Goal: Information Seeking & Learning: Understand process/instructions

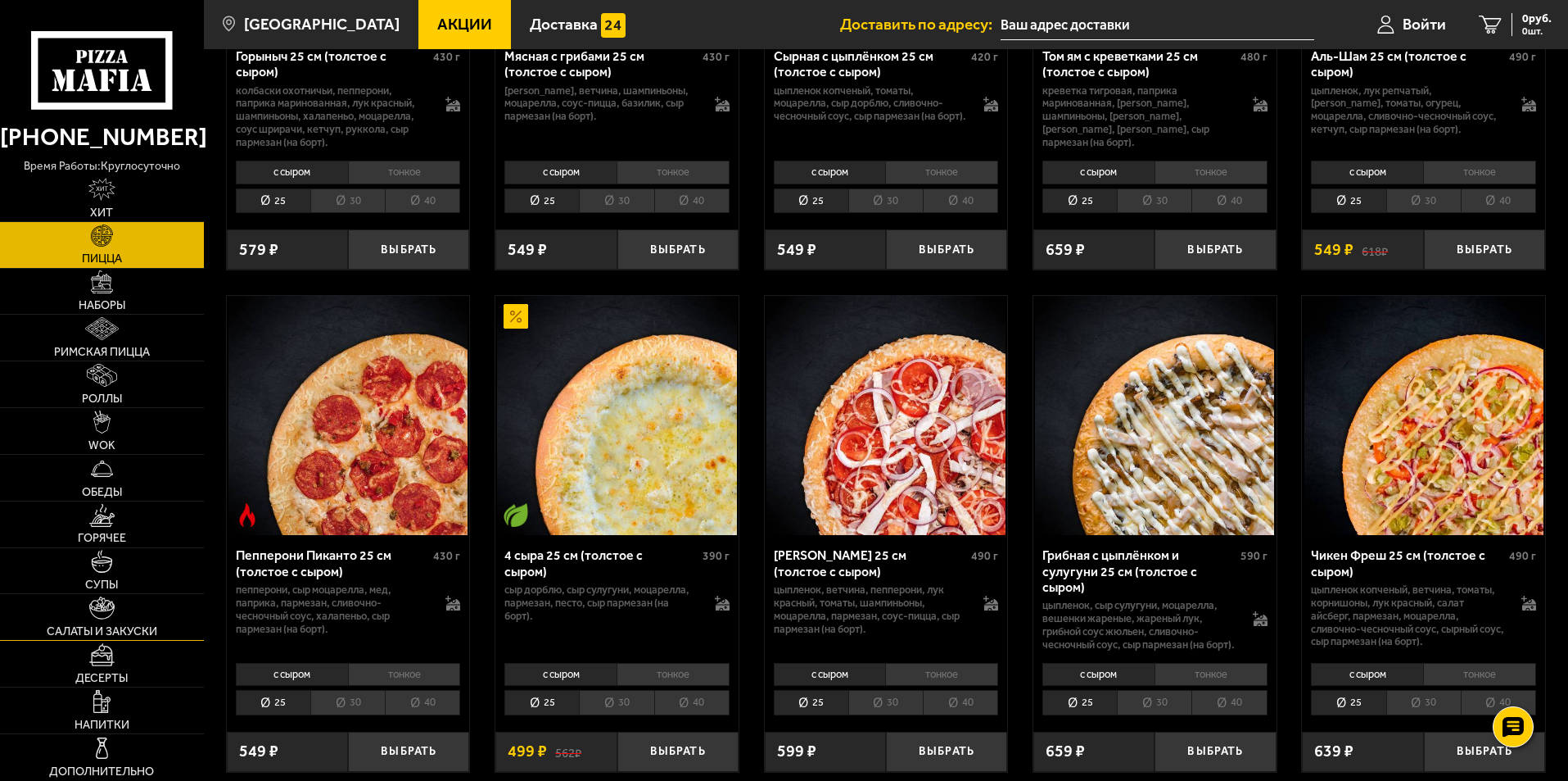
scroll to position [1099, 0]
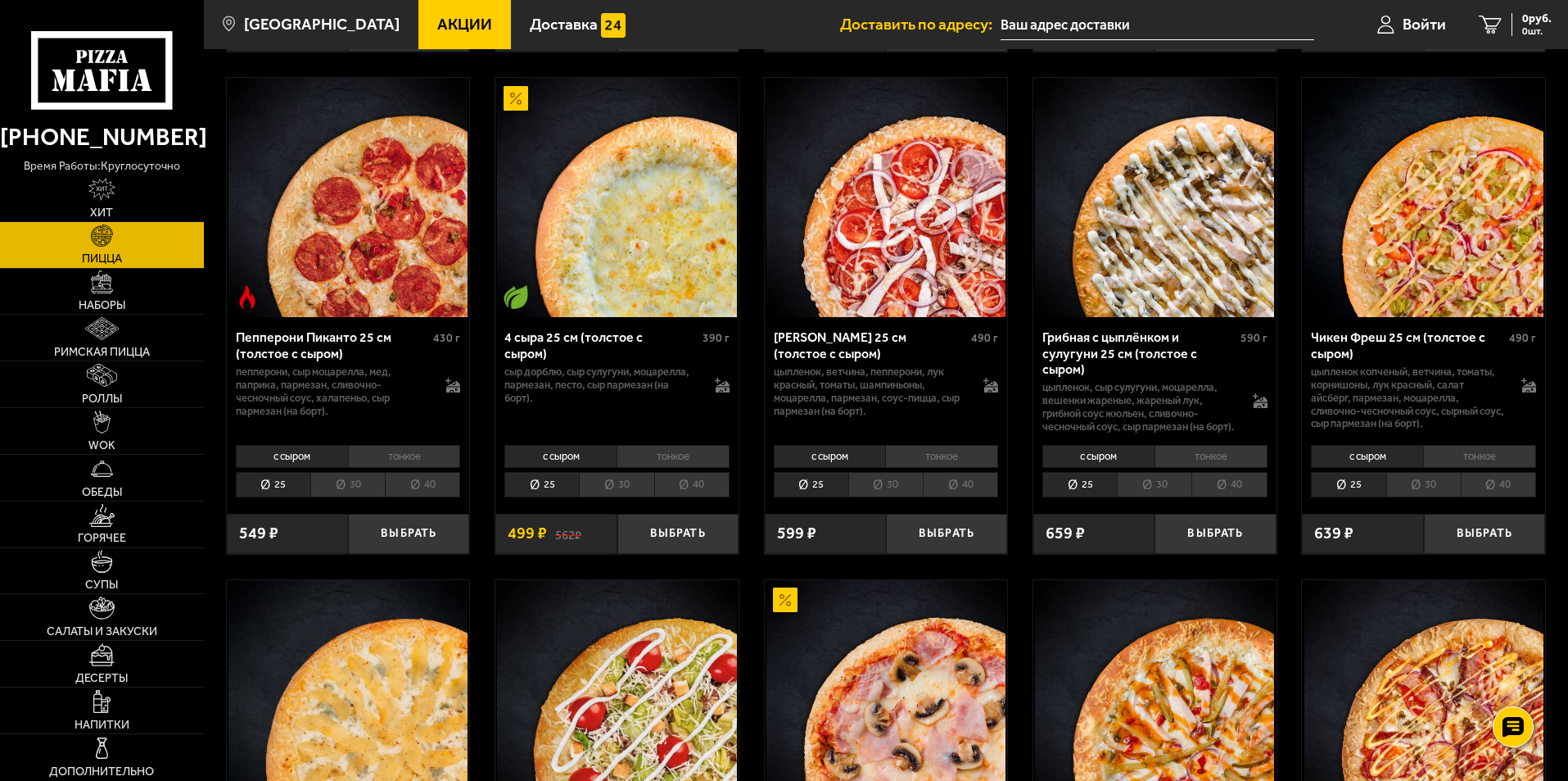
click at [90, 58] on use at bounding box center [90, 57] width 6 height 13
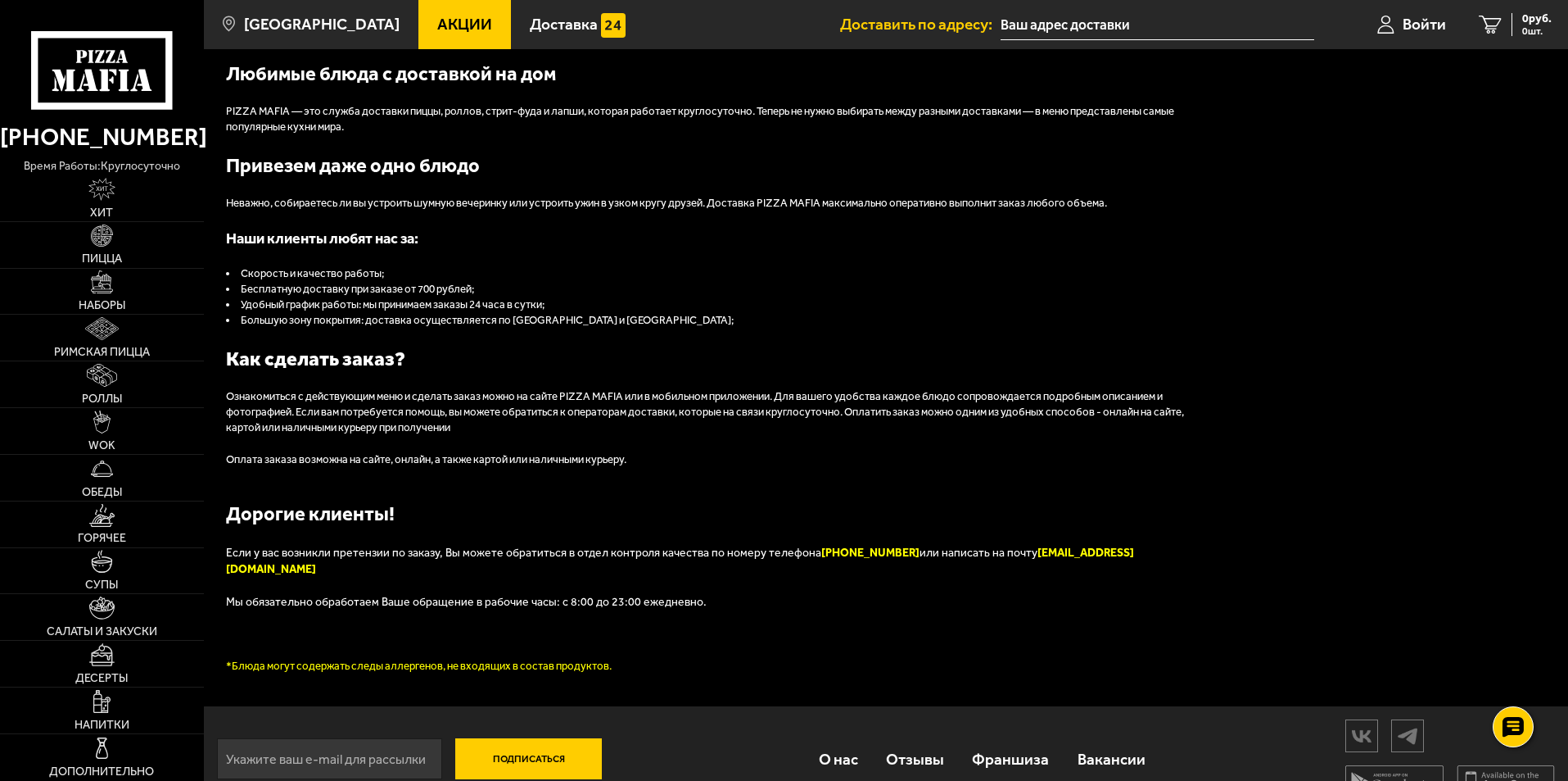
scroll to position [1825, 0]
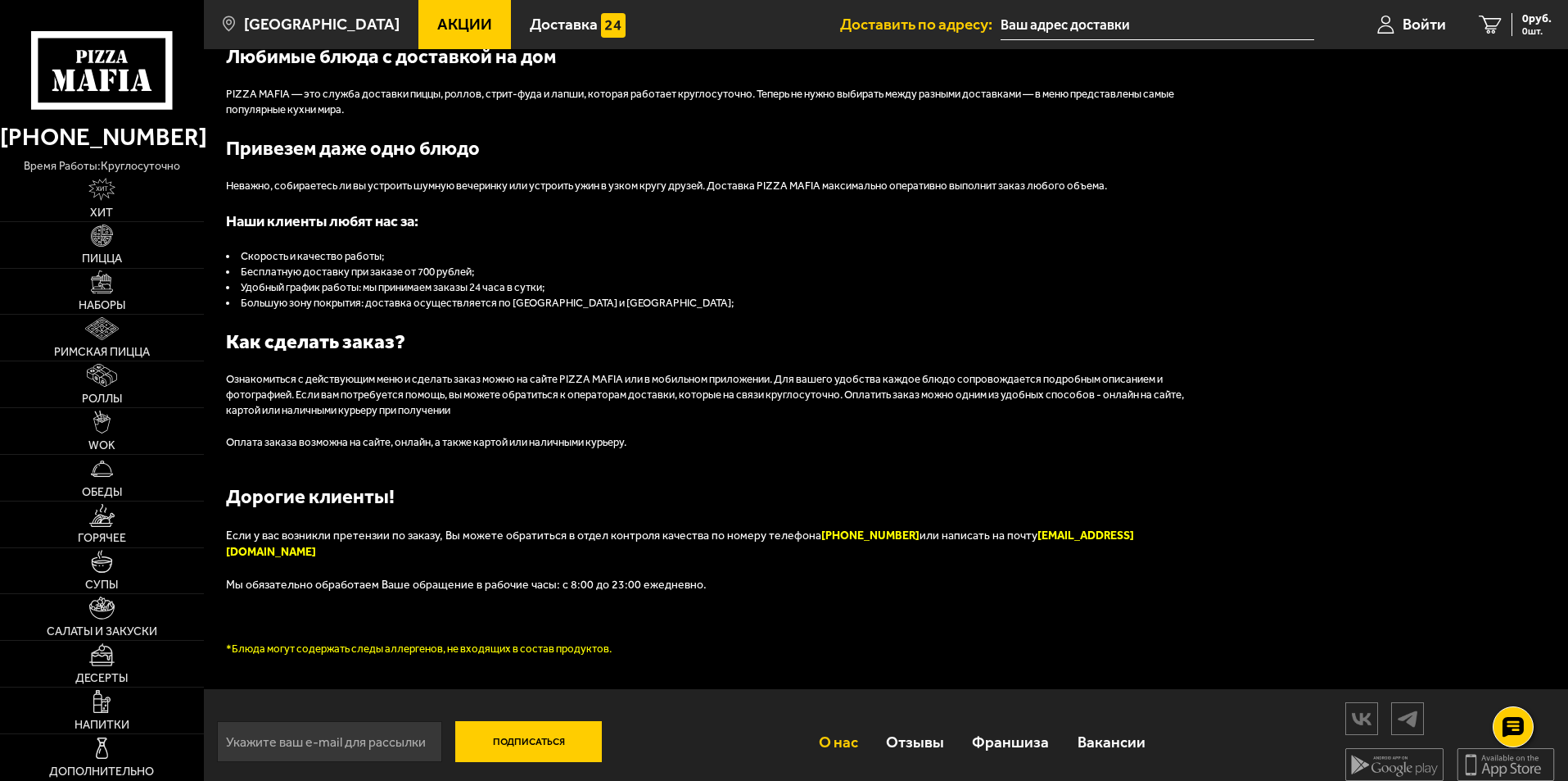
click at [835, 728] on link "О нас" at bounding box center [838, 741] width 67 height 53
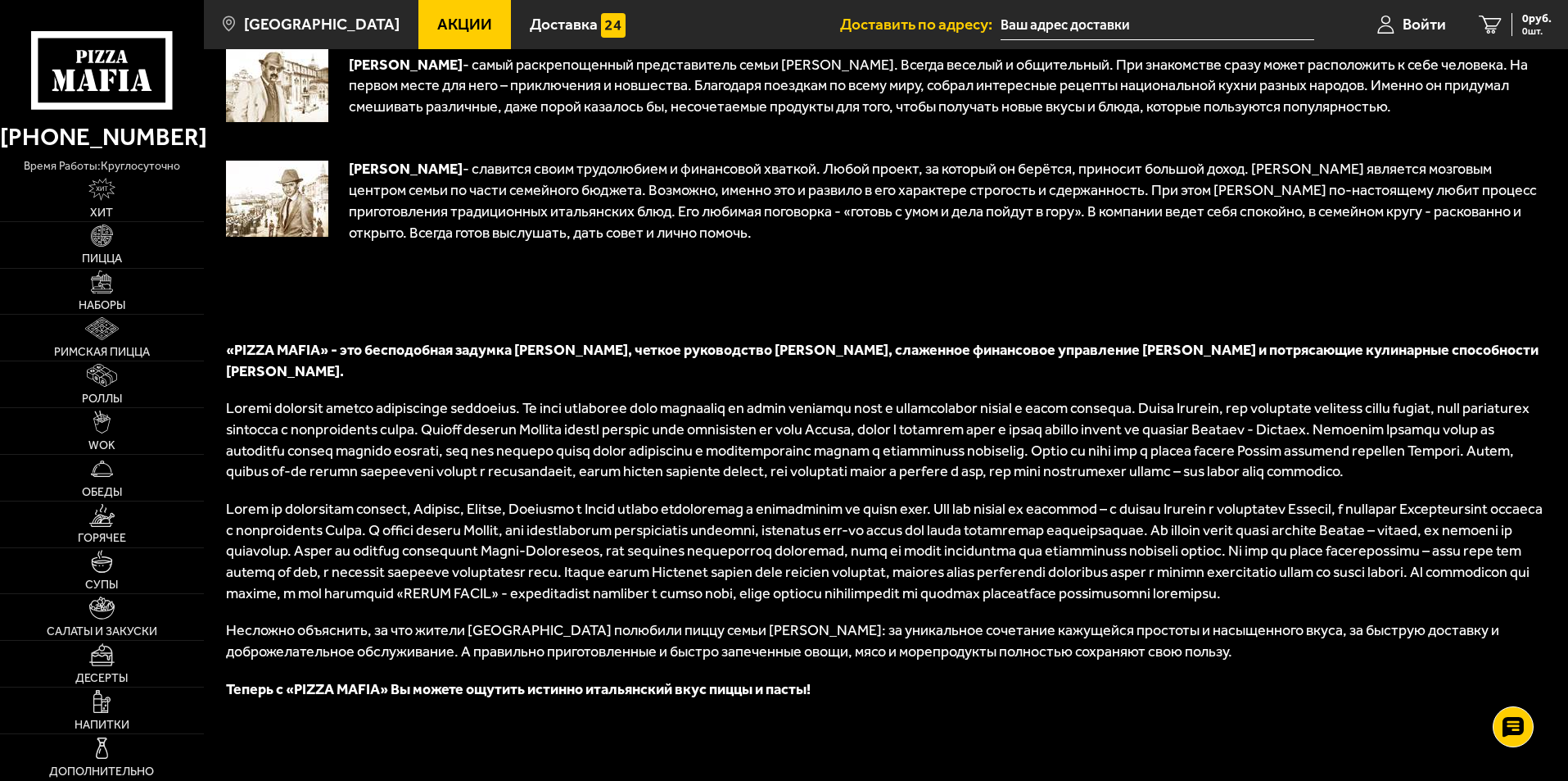
scroll to position [681, 0]
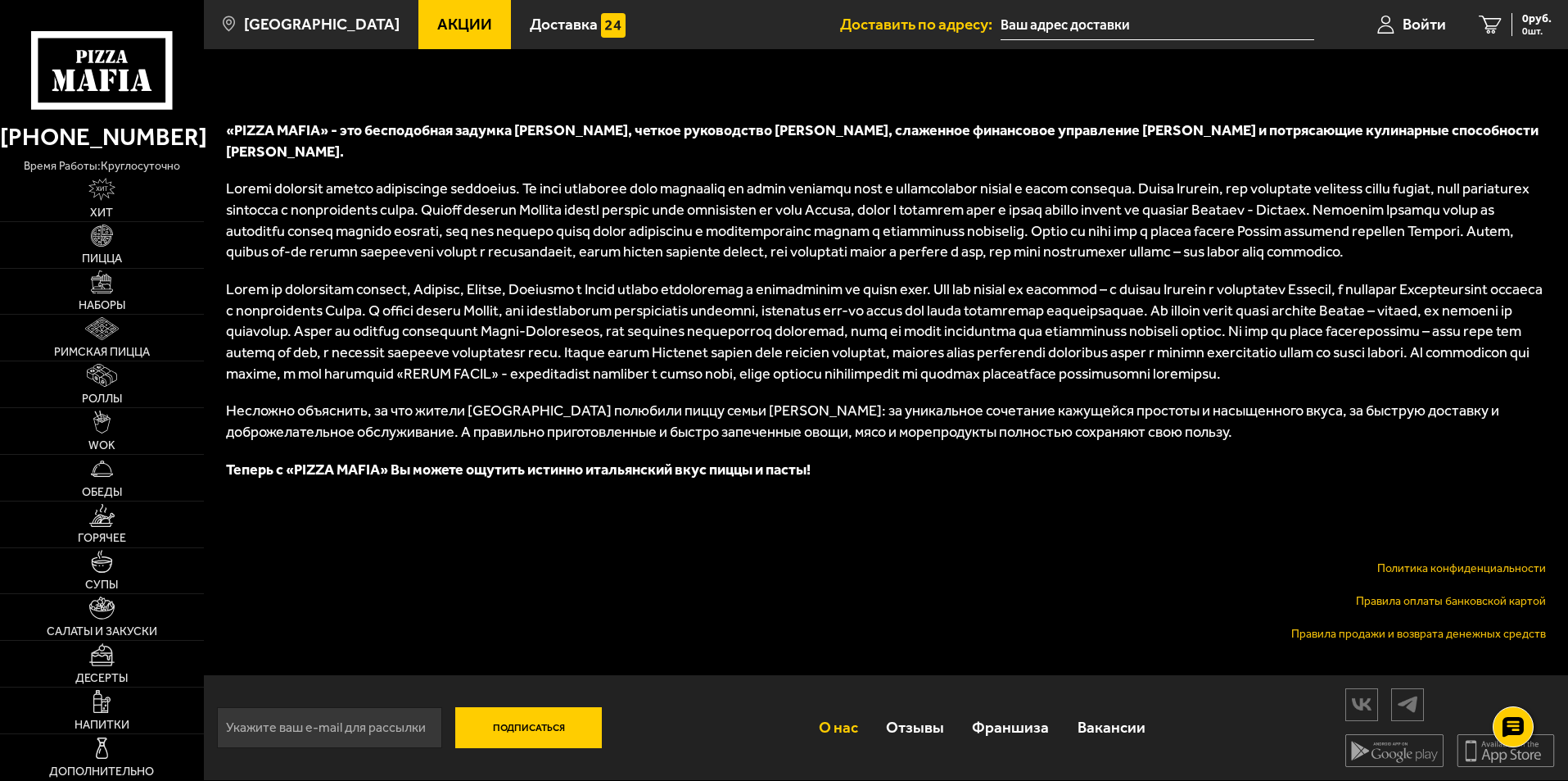
click at [1329, 633] on link "Правила продажи и возврата денежных средств" at bounding box center [1418, 634] width 254 height 14
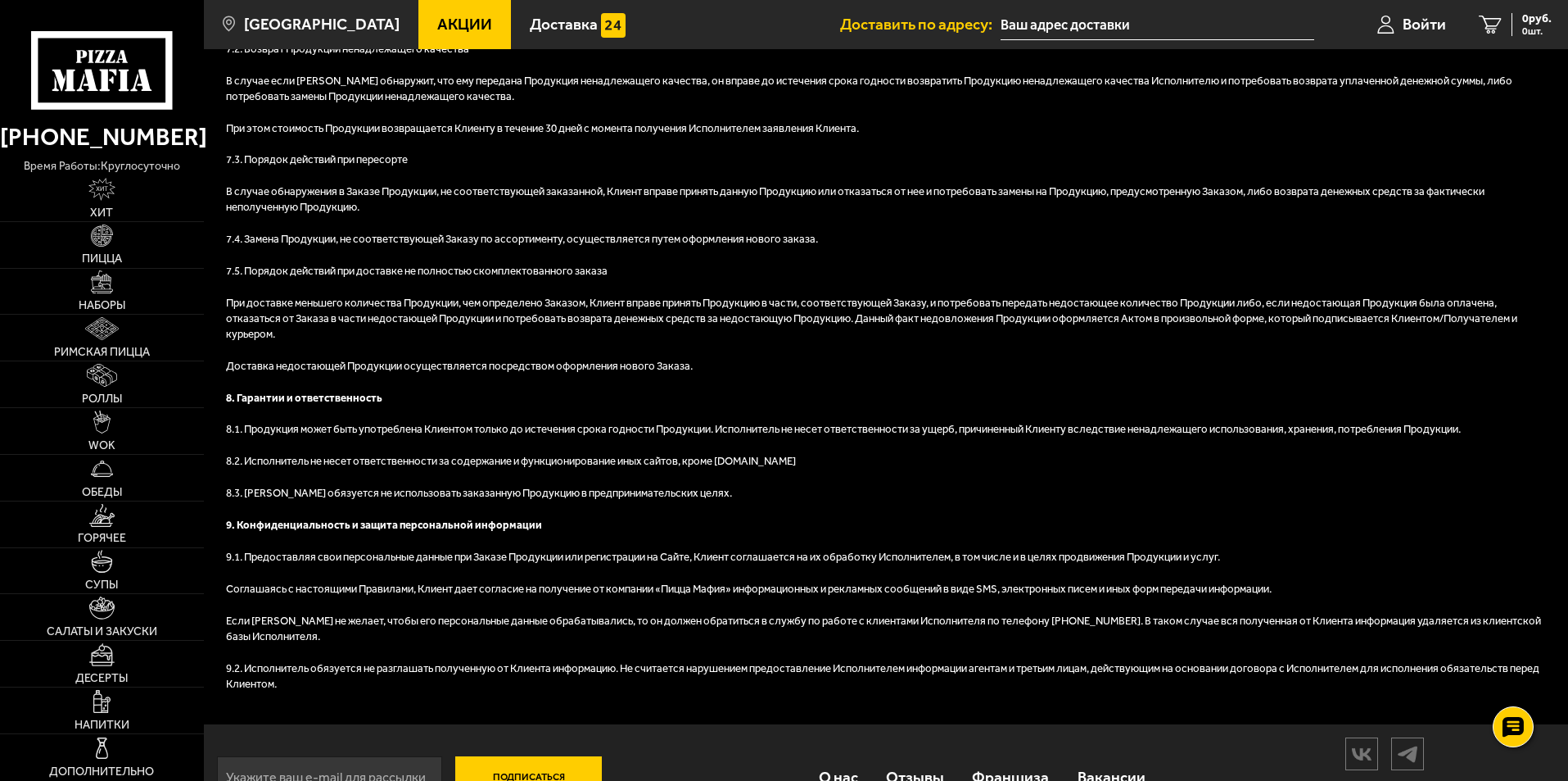
scroll to position [1884, 0]
